Goal: Task Accomplishment & Management: Manage account settings

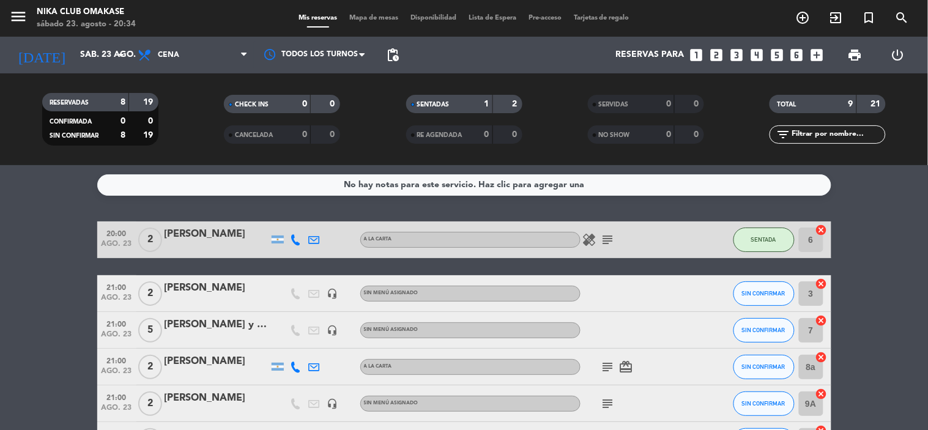
scroll to position [1, 0]
click at [608, 240] on icon "subject" at bounding box center [608, 239] width 15 height 15
click at [585, 237] on icon "healing" at bounding box center [589, 239] width 15 height 15
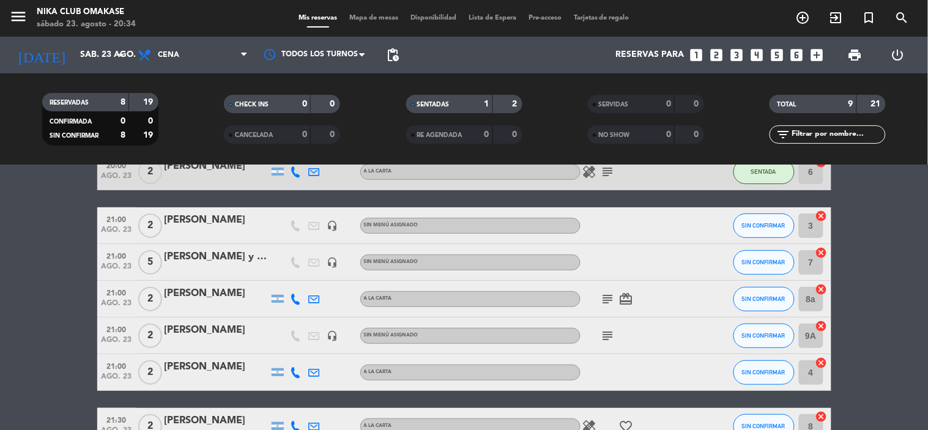
click at [614, 297] on icon "subject" at bounding box center [608, 299] width 15 height 15
click at [627, 298] on icon "card_giftcard" at bounding box center [626, 299] width 15 height 15
click at [604, 300] on icon "subject" at bounding box center [608, 299] width 15 height 15
click at [613, 340] on icon "subject" at bounding box center [608, 335] width 15 height 15
click at [640, 338] on div "subject invitacion siberia sin alcohol" at bounding box center [635, 335] width 110 height 36
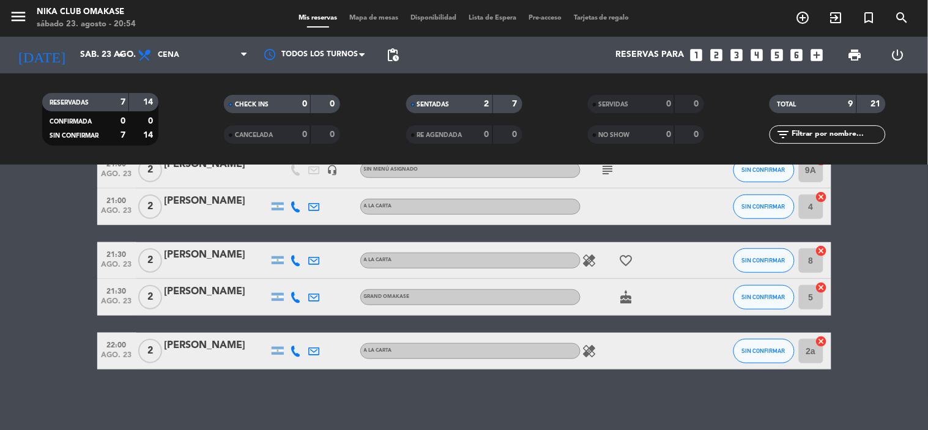
scroll to position [166, 0]
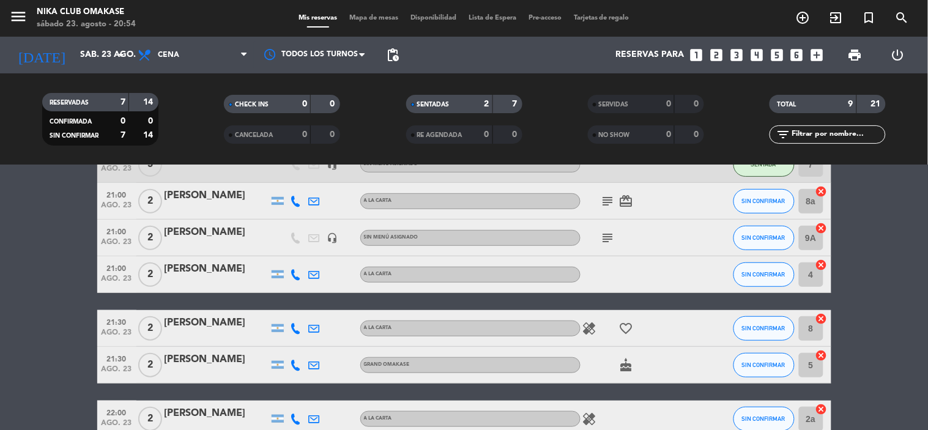
drag, startPoint x: 612, startPoint y: 234, endPoint x: 612, endPoint y: 240, distance: 6.1
click at [612, 234] on icon "subject" at bounding box center [608, 238] width 15 height 15
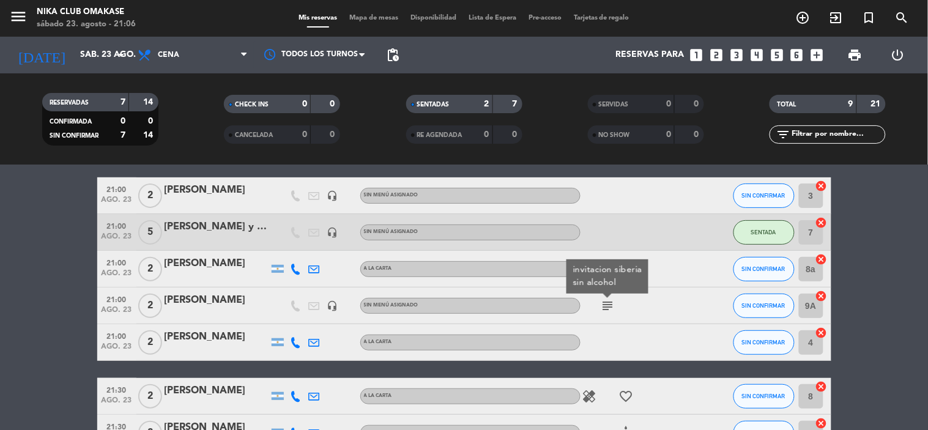
scroll to position [29, 0]
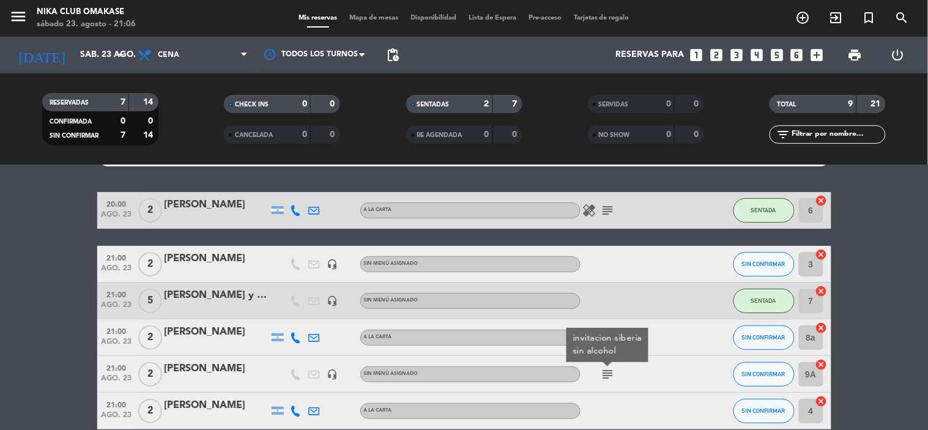
click at [119, 267] on span "ago. 23" at bounding box center [117, 271] width 31 height 14
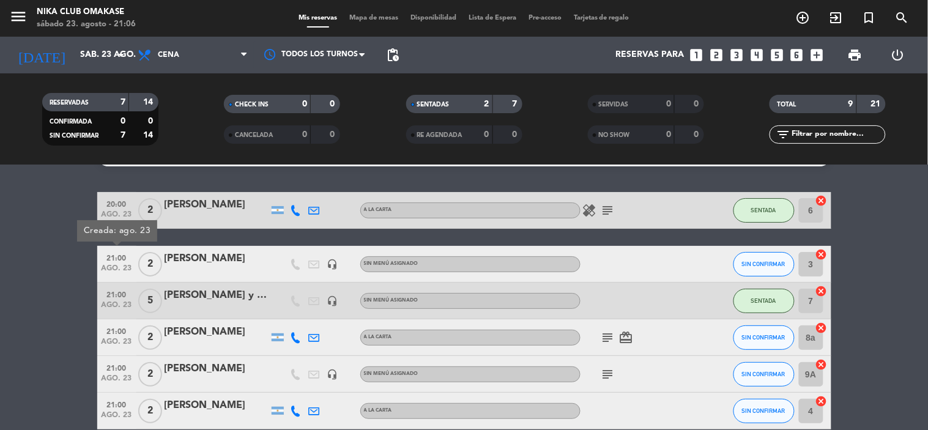
click at [133, 254] on div "21:00 ago. 23" at bounding box center [116, 264] width 39 height 36
click at [238, 262] on div "[PERSON_NAME]" at bounding box center [217, 259] width 104 height 16
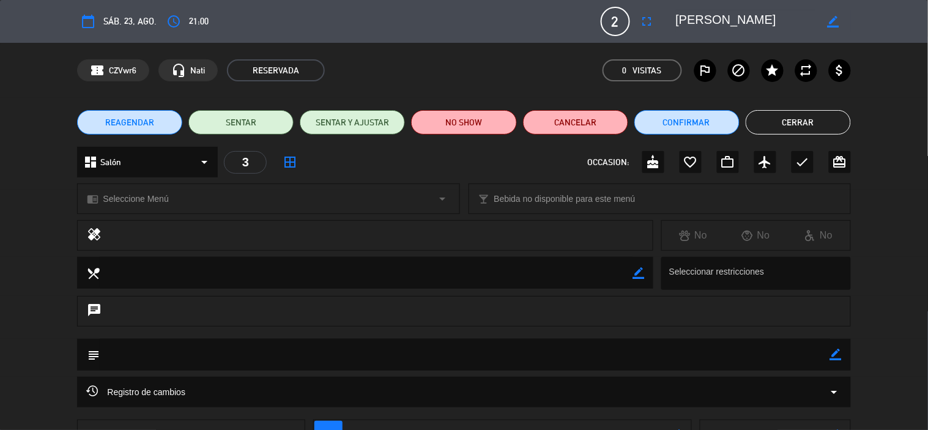
click at [186, 26] on div "access_time 21:00" at bounding box center [186, 21] width 46 height 22
click at [176, 25] on icon "access_time" at bounding box center [173, 21] width 15 height 15
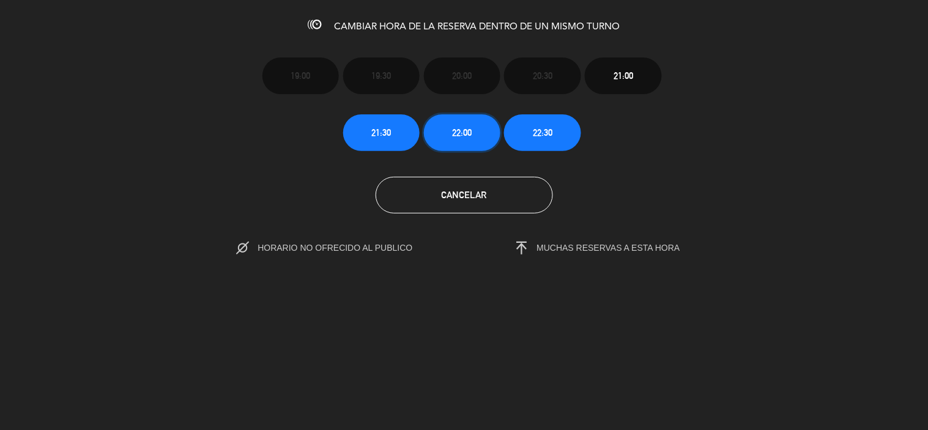
click at [467, 135] on span "22:00" at bounding box center [462, 132] width 20 height 14
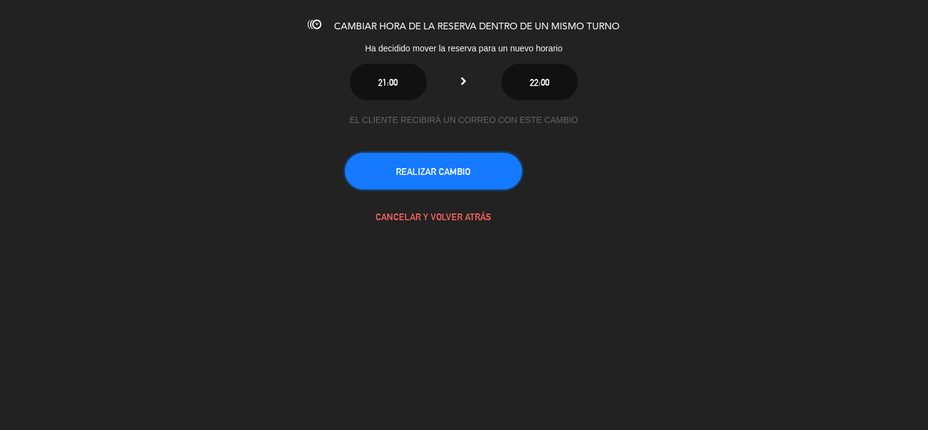
click at [443, 173] on button "REALIZAR CAMBIO" at bounding box center [433, 171] width 177 height 37
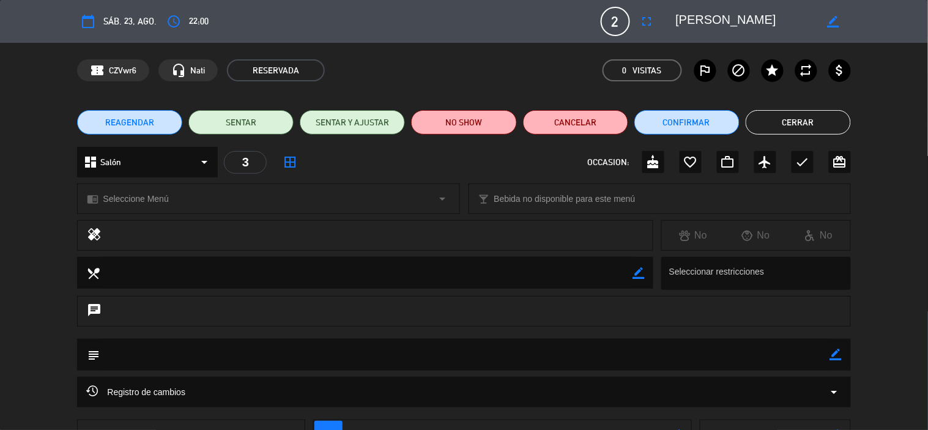
click at [783, 120] on button "Cerrar" at bounding box center [797, 122] width 105 height 24
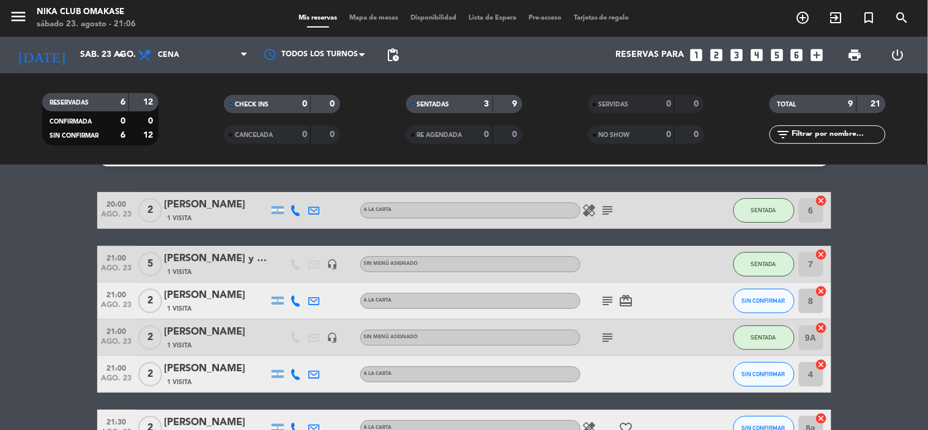
scroll to position [98, 0]
